Goal: Information Seeking & Learning: Learn about a topic

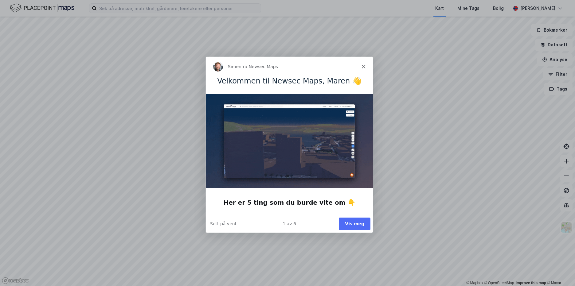
click at [351, 222] on button "Vis meg" at bounding box center [354, 223] width 32 height 13
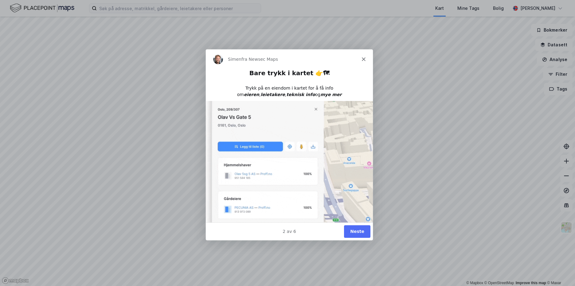
click at [353, 231] on button "Neste" at bounding box center [356, 231] width 26 height 13
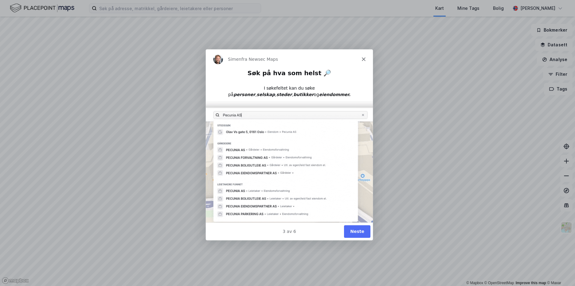
click at [353, 231] on button "Neste" at bounding box center [356, 231] width 26 height 13
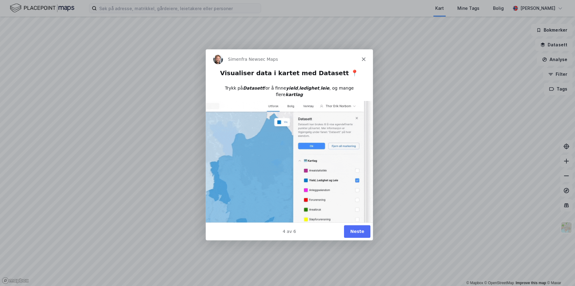
click at [352, 231] on button "Neste" at bounding box center [356, 231] width 26 height 13
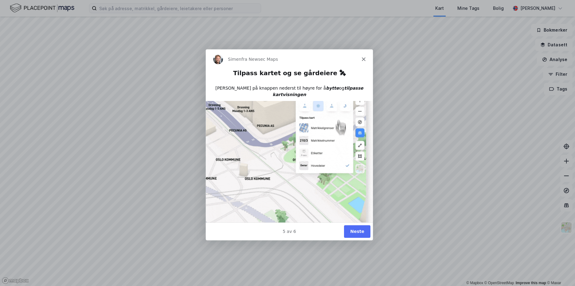
click at [353, 233] on button "Neste" at bounding box center [356, 231] width 26 height 13
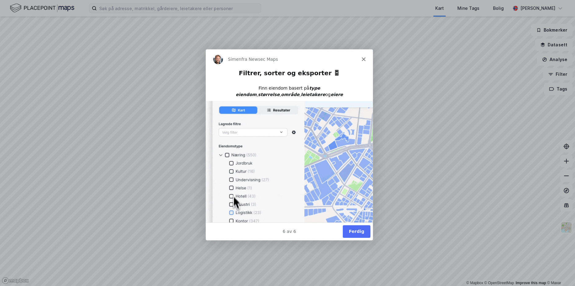
click at [362, 231] on button "Ferdig" at bounding box center [356, 231] width 28 height 13
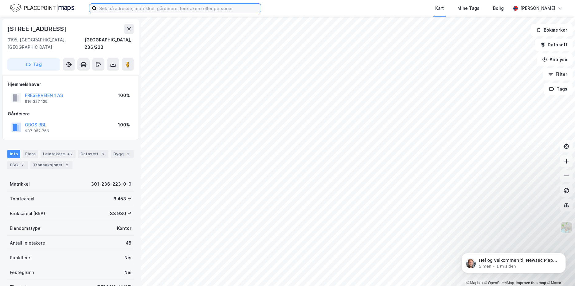
click at [107, 10] on input at bounding box center [179, 8] width 164 height 9
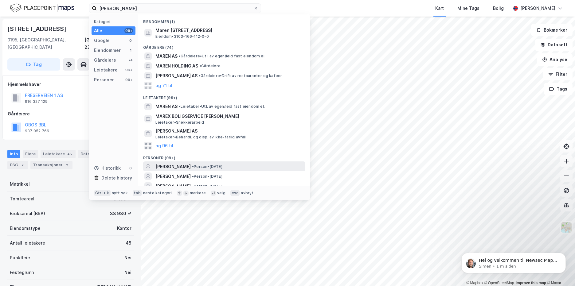
click at [165, 165] on span "[PERSON_NAME]" at bounding box center [172, 166] width 35 height 7
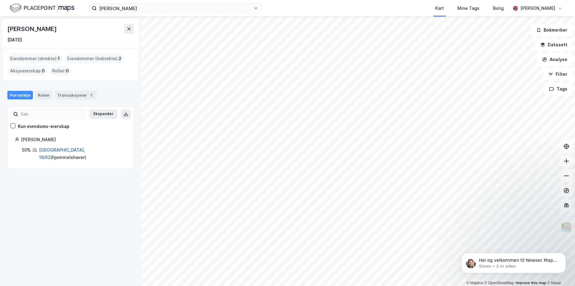
click at [47, 150] on link "[GEOGRAPHIC_DATA], 19/62" at bounding box center [62, 153] width 46 height 13
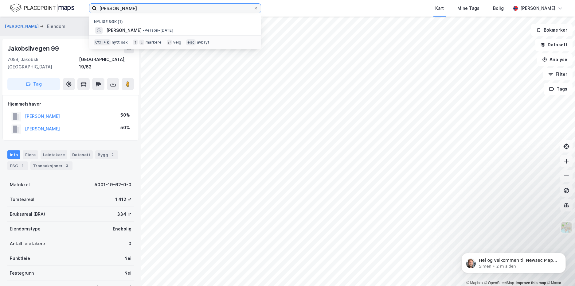
drag, startPoint x: 118, startPoint y: 7, endPoint x: 89, endPoint y: 6, distance: 28.3
click at [89, 6] on label "[PERSON_NAME]" at bounding box center [175, 8] width 172 height 10
type input "e"
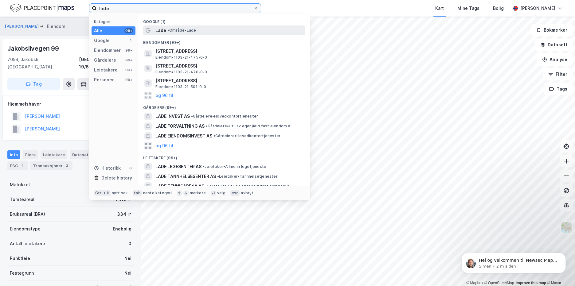
type input "lade"
click at [189, 34] on div "Lade • Område • Lade" at bounding box center [229, 30] width 149 height 7
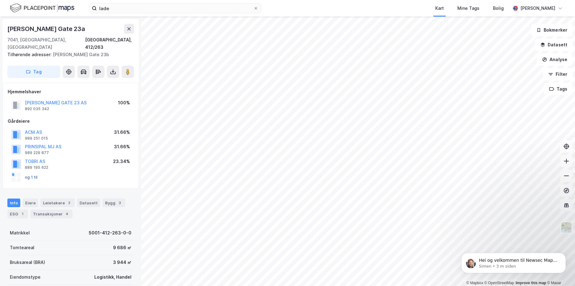
click at [0, 0] on button "og 1 til" at bounding box center [0, 0] width 0 height 0
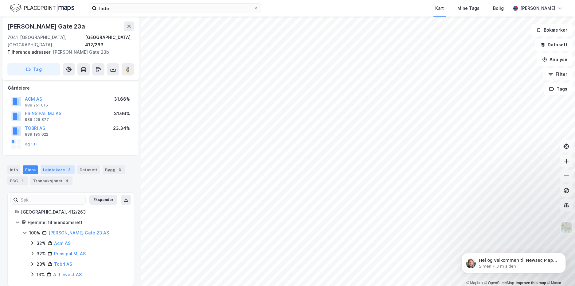
scroll to position [2, 0]
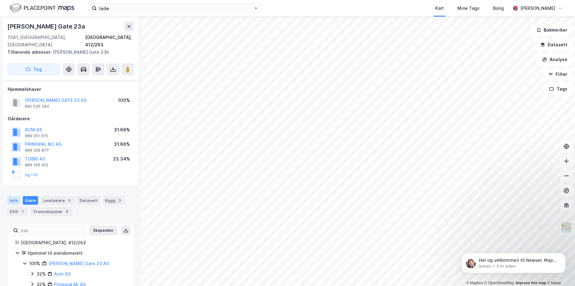
click at [10, 196] on div "Info" at bounding box center [13, 200] width 13 height 9
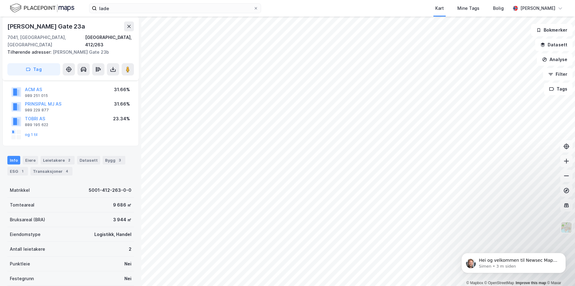
scroll to position [33, 0]
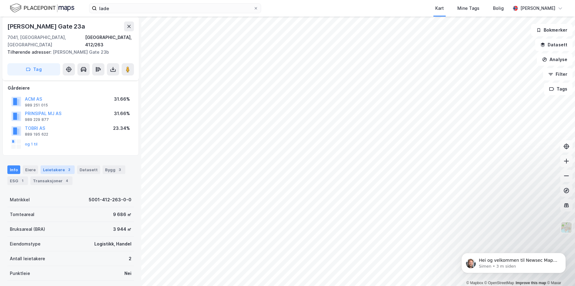
click at [56, 165] on div "Leietakere 2" at bounding box center [58, 169] width 34 height 9
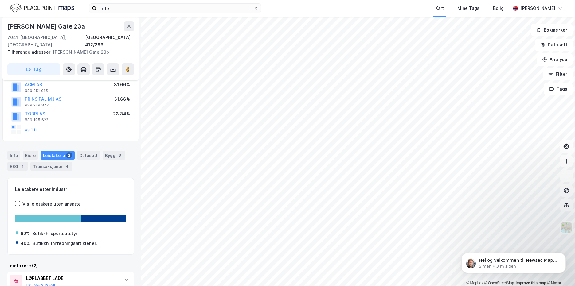
scroll to position [38, 0]
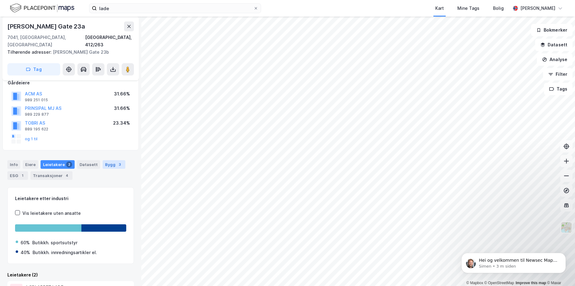
click at [117, 161] on div "3" at bounding box center [120, 164] width 6 height 6
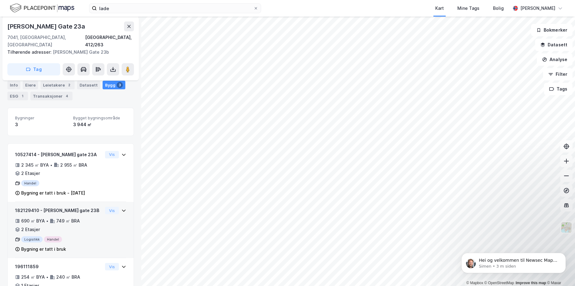
scroll to position [87, 0]
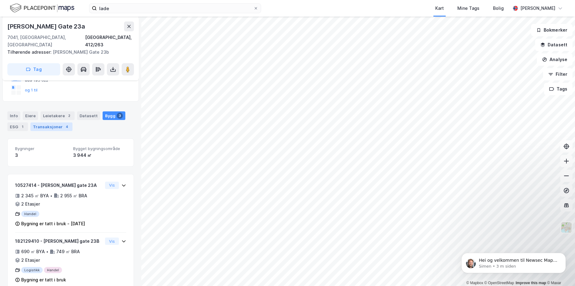
click at [41, 122] on div "Transaksjoner 4" at bounding box center [51, 126] width 42 height 9
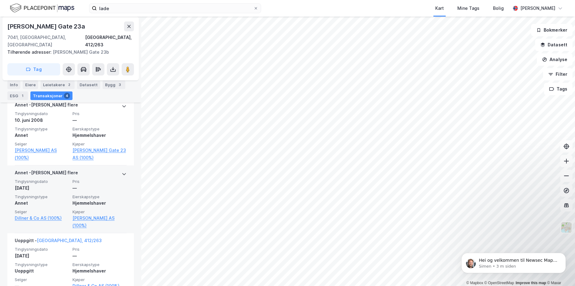
scroll to position [333, 0]
click at [63, 199] on div "Annet" at bounding box center [42, 202] width 54 height 7
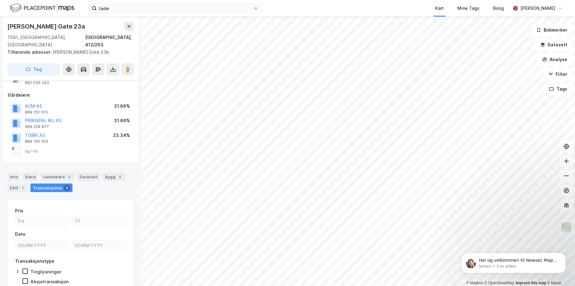
scroll to position [0, 0]
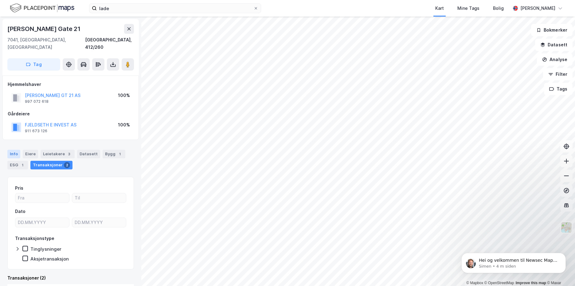
click at [9, 150] on div "Info" at bounding box center [13, 154] width 13 height 9
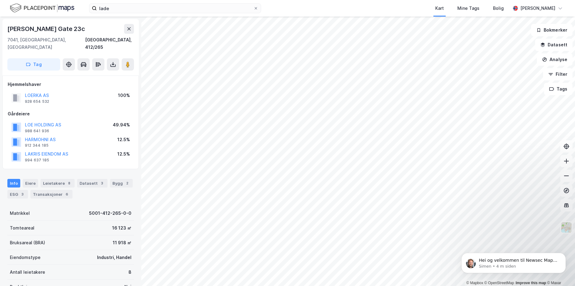
scroll to position [1, 0]
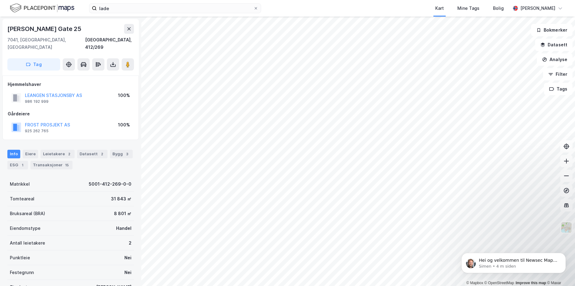
scroll to position [1, 0]
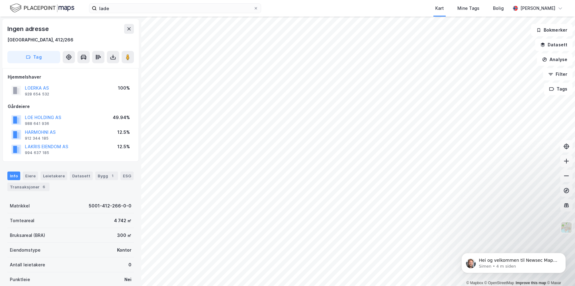
scroll to position [1, 0]
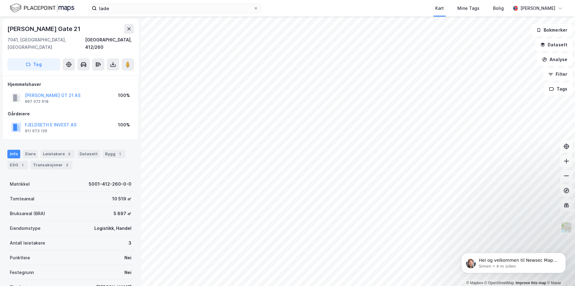
scroll to position [1, 0]
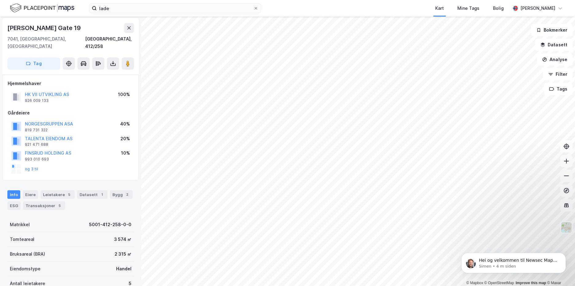
scroll to position [1, 0]
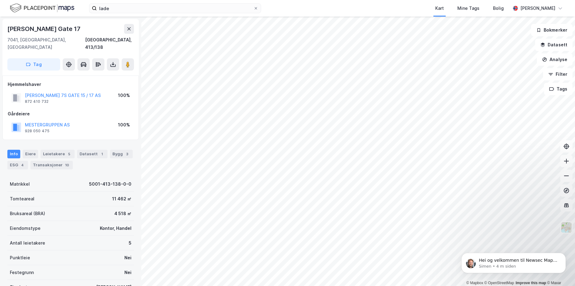
scroll to position [1, 0]
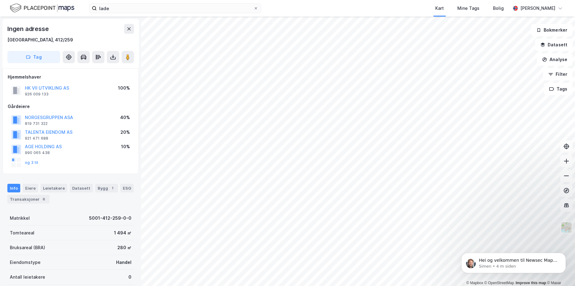
scroll to position [1, 0]
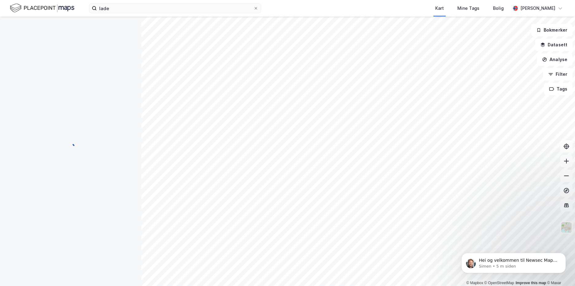
scroll to position [1, 0]
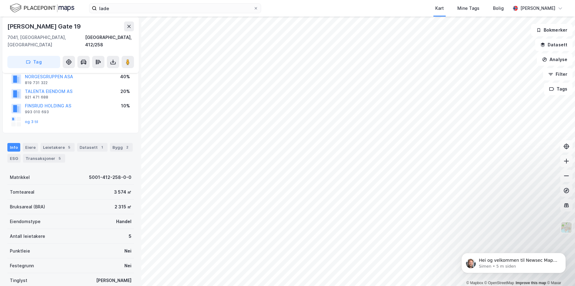
scroll to position [37, 0]
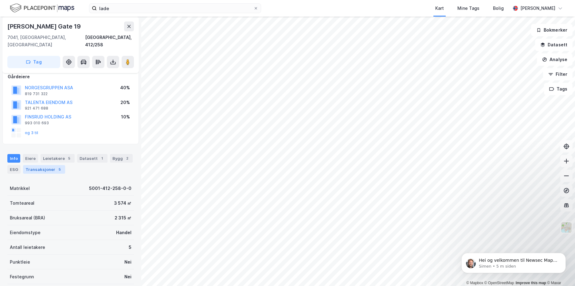
click at [50, 165] on div "Transaksjoner 5" at bounding box center [44, 169] width 42 height 9
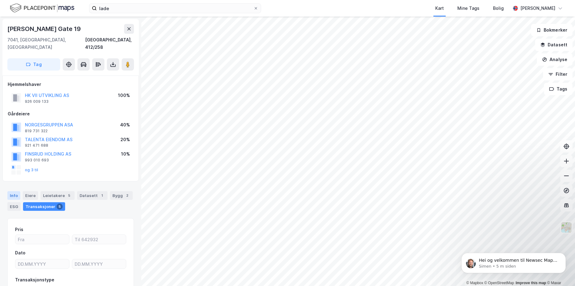
click at [18, 191] on div "Info" at bounding box center [13, 195] width 13 height 9
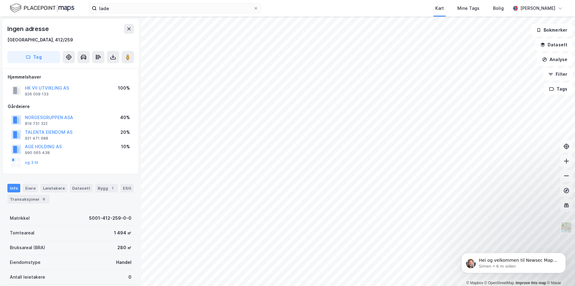
scroll to position [0, 0]
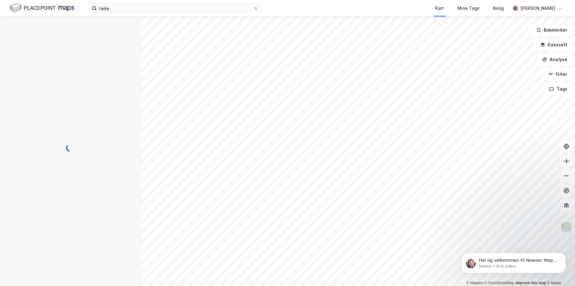
scroll to position [0, 0]
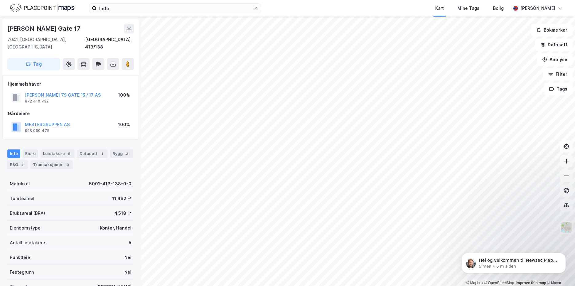
scroll to position [0, 0]
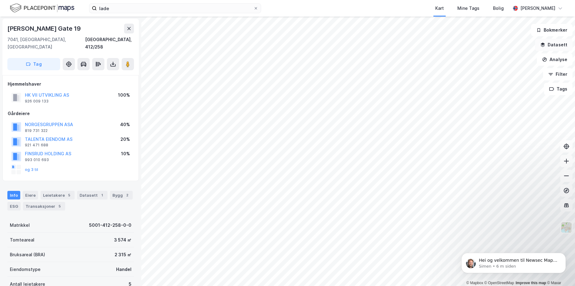
scroll to position [0, 0]
click at [551, 48] on button "Datasett" at bounding box center [553, 45] width 37 height 12
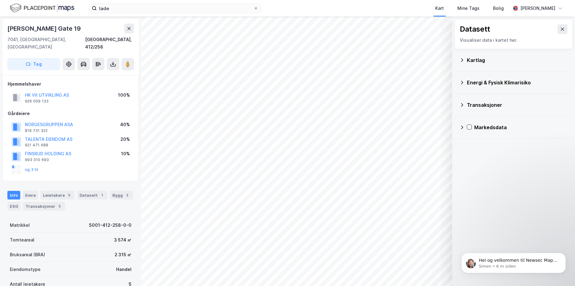
click at [498, 66] on div "Kartlag" at bounding box center [513, 60] width 108 height 15
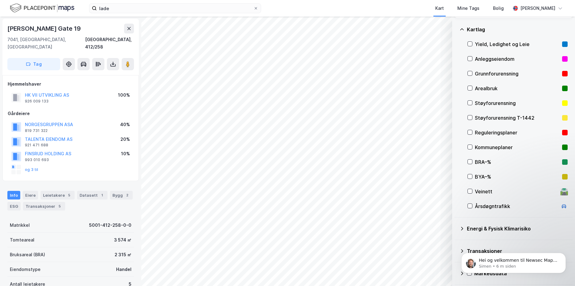
scroll to position [32, 0]
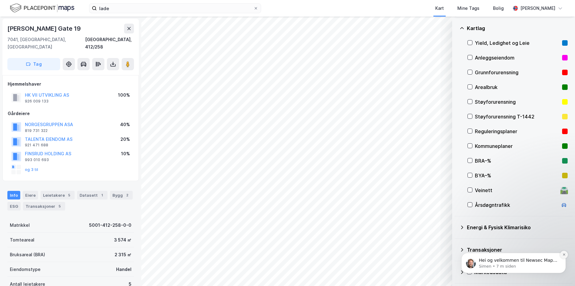
click at [563, 255] on icon "Dismiss notification" at bounding box center [563, 254] width 3 height 3
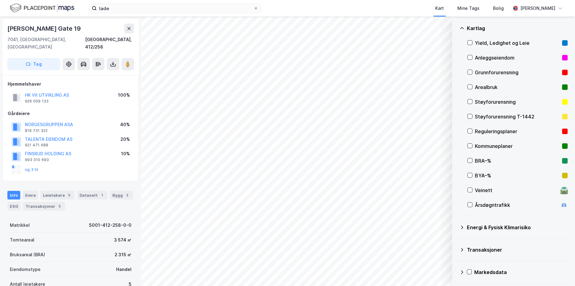
click at [461, 252] on div "Transaksjoner" at bounding box center [513, 249] width 108 height 15
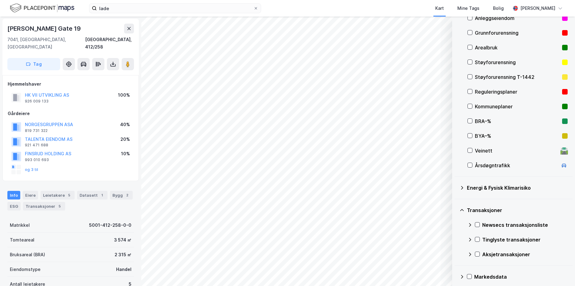
scroll to position [76, 0]
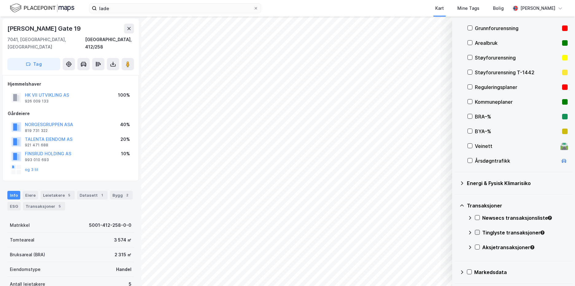
click at [477, 233] on icon at bounding box center [477, 232] width 4 height 4
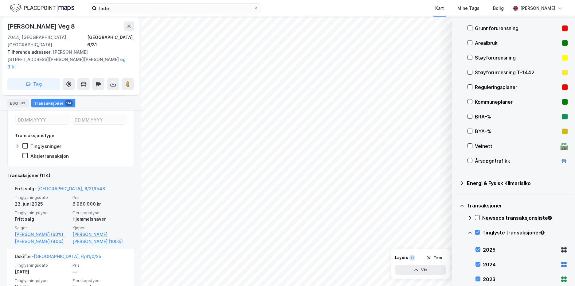
scroll to position [177, 0]
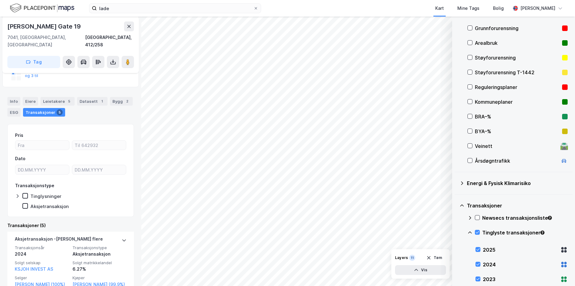
scroll to position [101, 0]
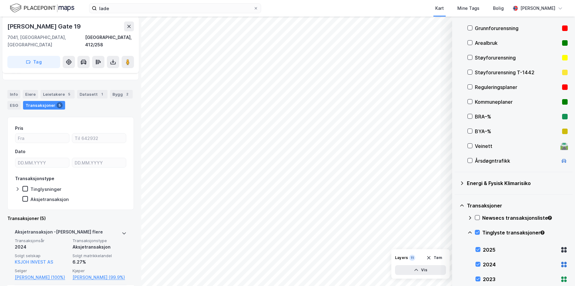
click at [78, 243] on div "Aksjetransaksjon" at bounding box center [99, 246] width 54 height 7
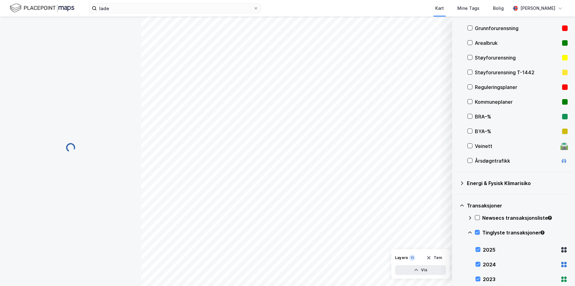
scroll to position [40, 0]
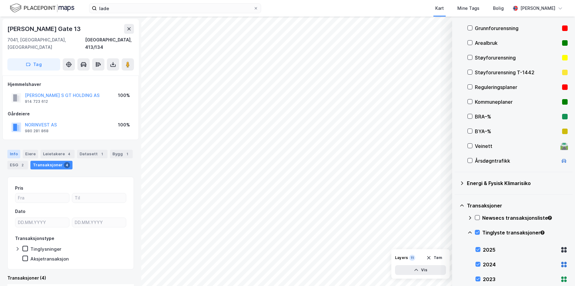
click at [12, 150] on div "Info" at bounding box center [13, 154] width 13 height 9
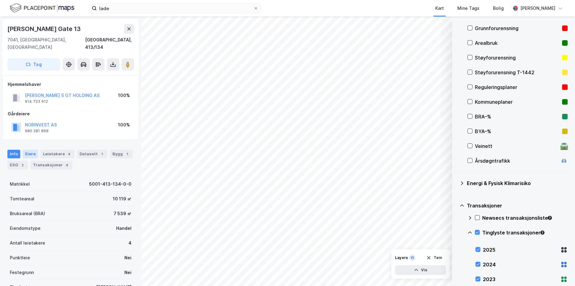
click at [26, 150] on div "Eiere" at bounding box center [30, 154] width 15 height 9
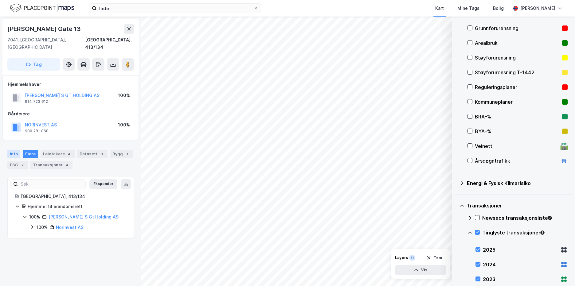
click at [14, 150] on div "Info" at bounding box center [13, 154] width 13 height 9
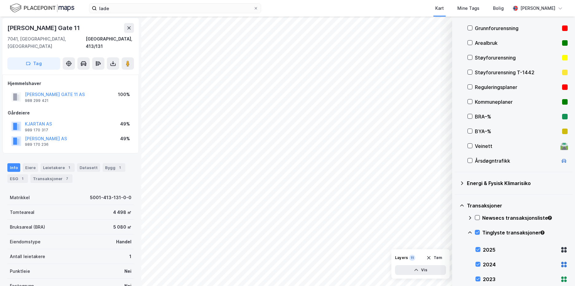
scroll to position [1, 0]
click at [0, 0] on button "[PERSON_NAME] AS" at bounding box center [0, 0] width 0 height 0
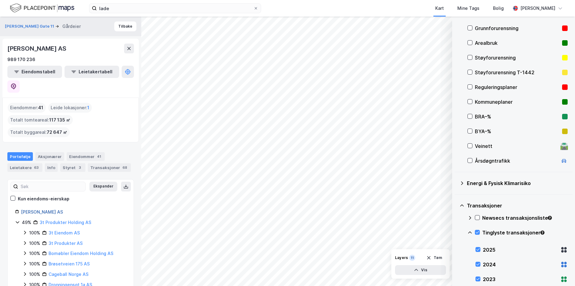
click at [31, 209] on link "[PERSON_NAME] AS" at bounding box center [42, 211] width 42 height 5
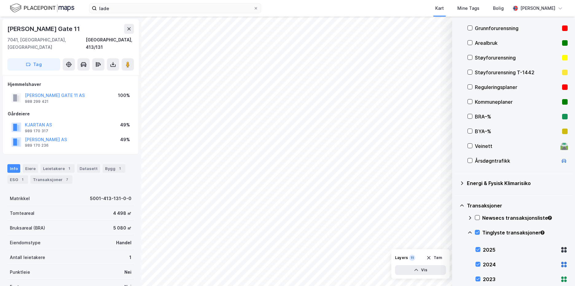
scroll to position [1, 0]
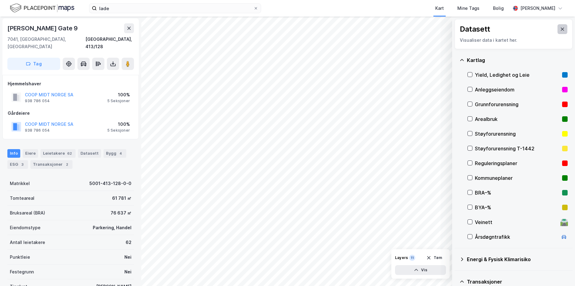
click at [560, 29] on icon at bounding box center [562, 29] width 5 height 5
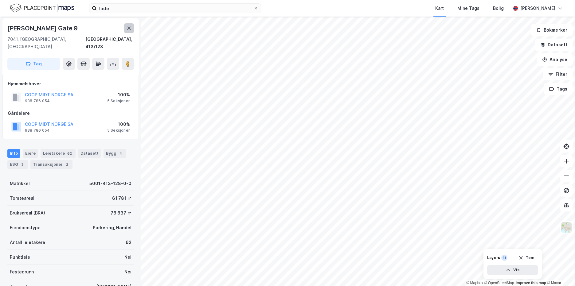
click at [127, 27] on icon at bounding box center [128, 28] width 5 height 5
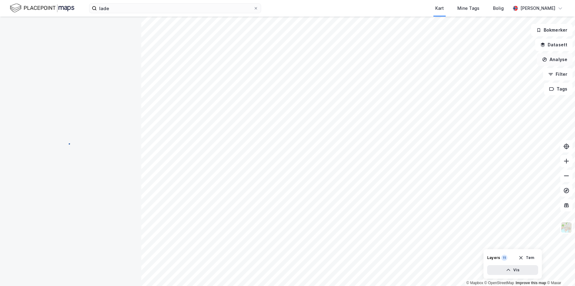
scroll to position [1, 0]
